Goal: Transaction & Acquisition: Purchase product/service

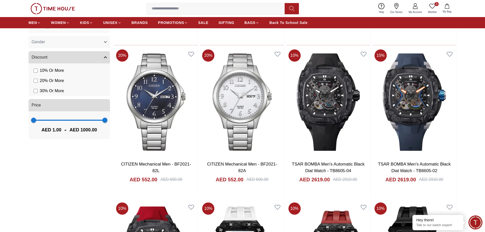
scroll to position [305, 0]
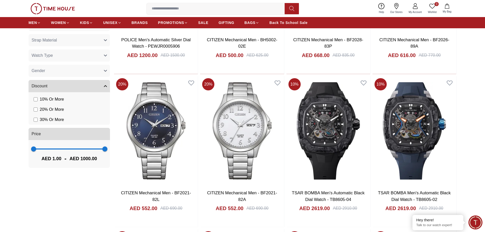
click at [52, 71] on button "Gender" at bounding box center [68, 71] width 81 height 12
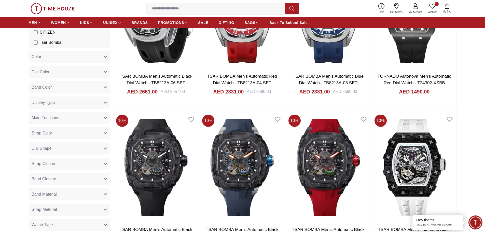
scroll to position [107, 0]
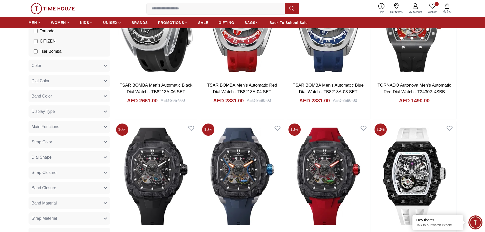
click at [64, 124] on button "Main Functions" at bounding box center [68, 127] width 81 height 12
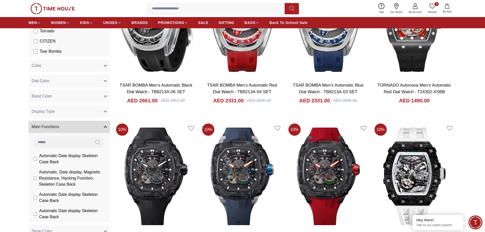
click at [64, 124] on button "Main Functions" at bounding box center [68, 127] width 81 height 12
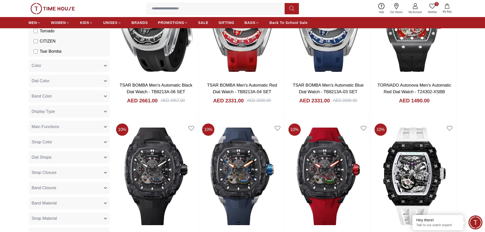
click at [64, 124] on button "Main Functions" at bounding box center [68, 127] width 81 height 12
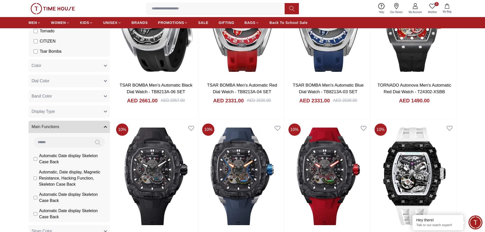
click at [64, 124] on button "Main Functions" at bounding box center [68, 127] width 81 height 12
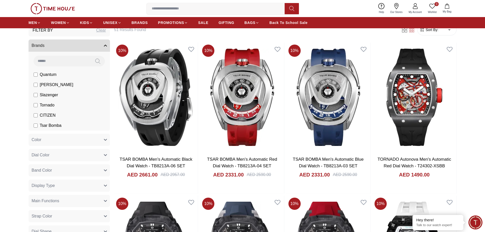
scroll to position [5, 0]
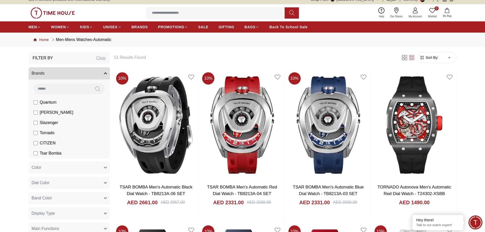
click at [46, 39] on link "Home" at bounding box center [41, 39] width 15 height 5
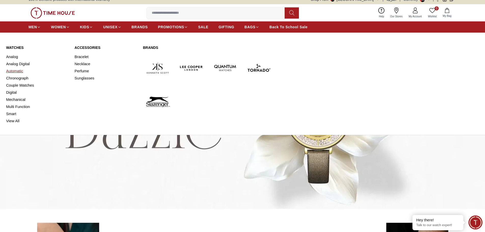
click at [17, 70] on link "Automatic" at bounding box center [37, 70] width 62 height 7
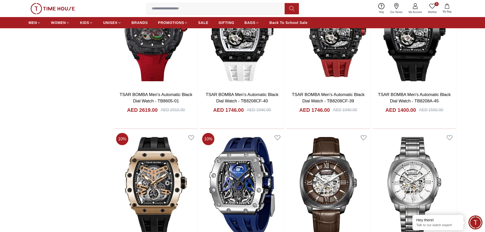
scroll to position [692, 0]
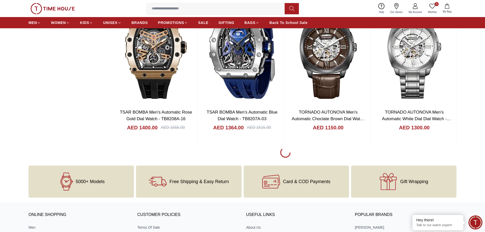
scroll to position [641, 0]
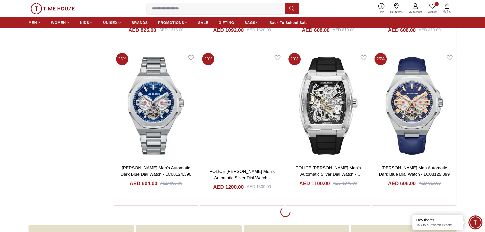
scroll to position [2167, 0]
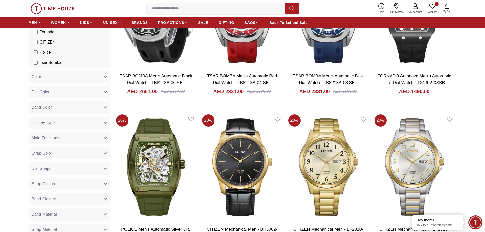
scroll to position [76, 0]
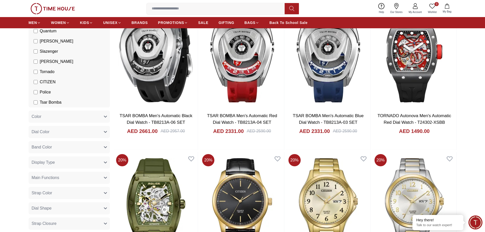
click at [61, 178] on button "Main Functions" at bounding box center [68, 177] width 81 height 12
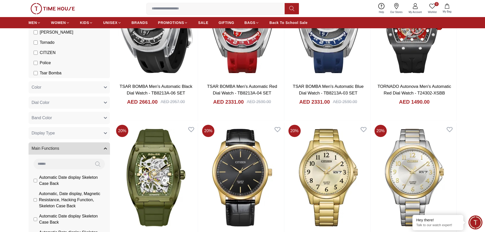
scroll to position [153, 0]
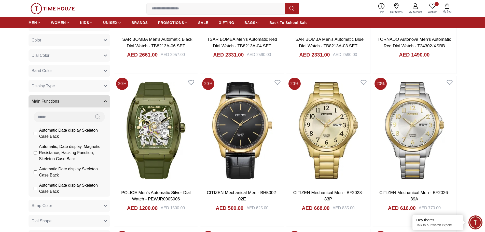
click at [69, 203] on button "Strap Color" at bounding box center [68, 205] width 81 height 12
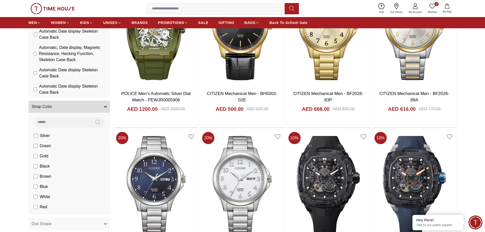
scroll to position [254, 0]
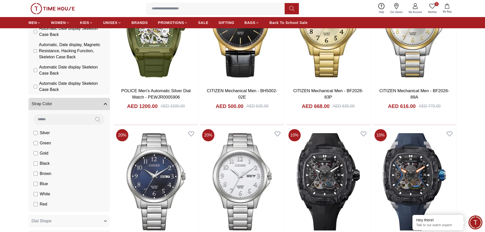
click at [65, 104] on button "Strap Color" at bounding box center [68, 104] width 81 height 12
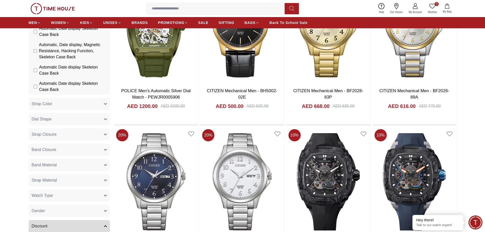
click at [58, 196] on button "Watch Type" at bounding box center [68, 195] width 81 height 12
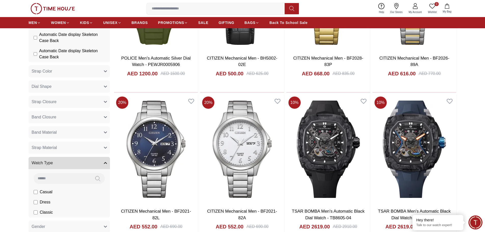
scroll to position [331, 0]
